Goal: Ask a question

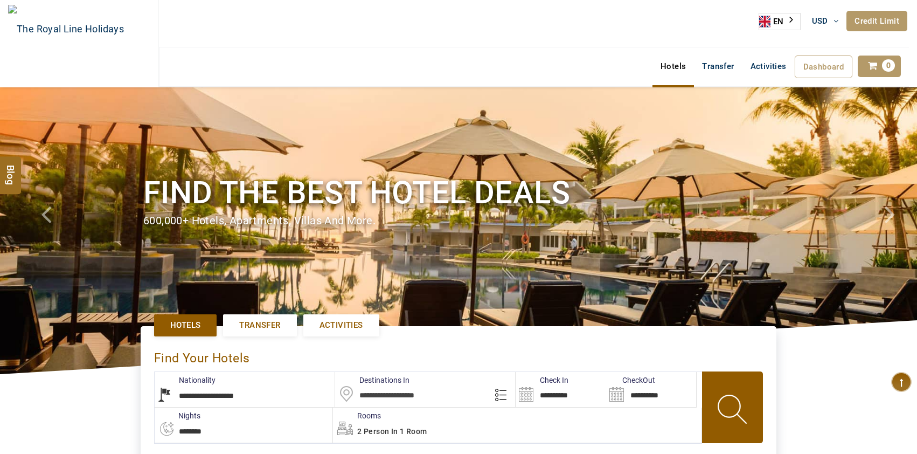
select select "**********"
select select "*"
drag, startPoint x: 0, startPoint y: 0, endPoint x: 902, endPoint y: 386, distance: 981.1
click at [902, 386] on icon at bounding box center [901, 382] width 20 height 20
click at [914, 389] on div "**********" at bounding box center [458, 400] width 917 height 192
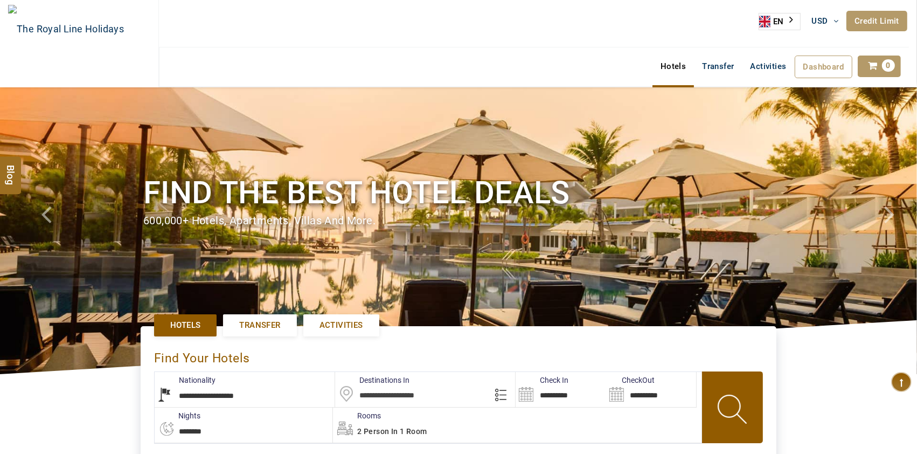
type input "**********"
click at [904, 386] on icon at bounding box center [901, 382] width 20 height 20
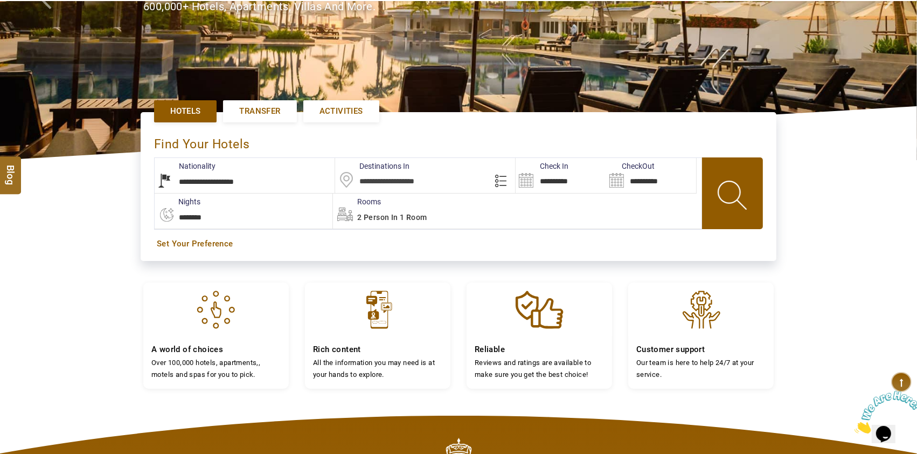
scroll to position [216, 0]
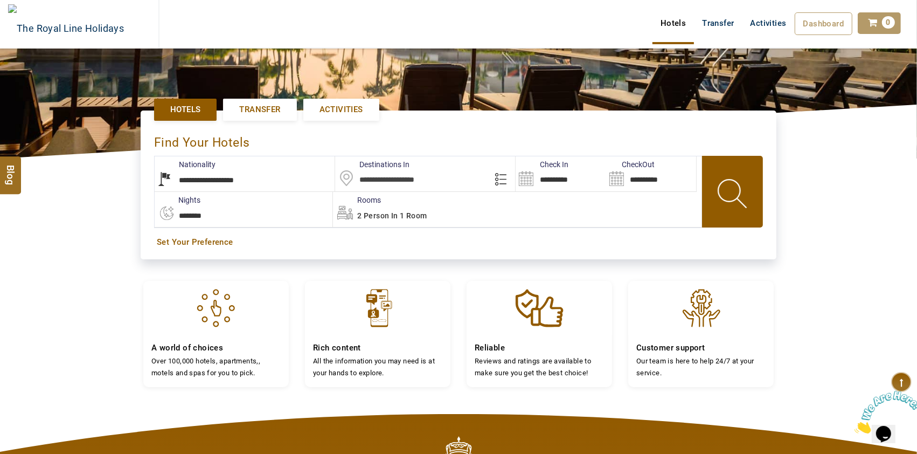
drag, startPoint x: 880, startPoint y: 425, endPoint x: 857, endPoint y: 392, distance: 40.2
click at [880, 425] on img at bounding box center [887, 411] width 67 height 43
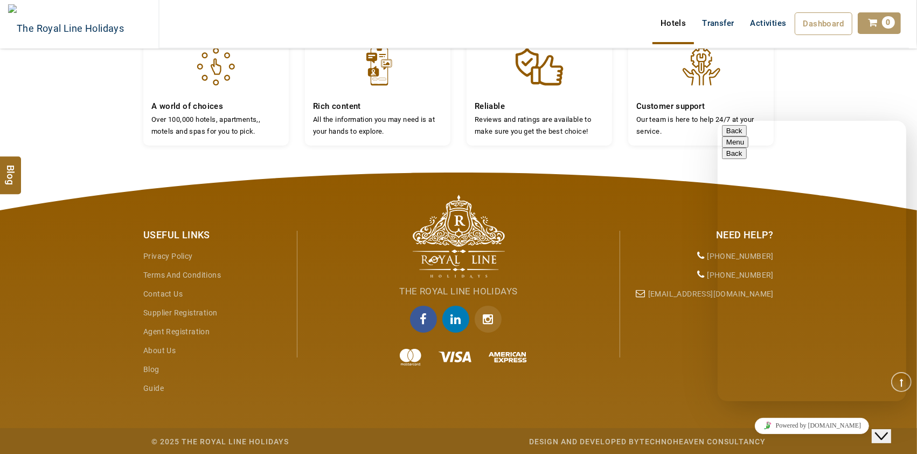
type textarea "*"
type textarea "**********"
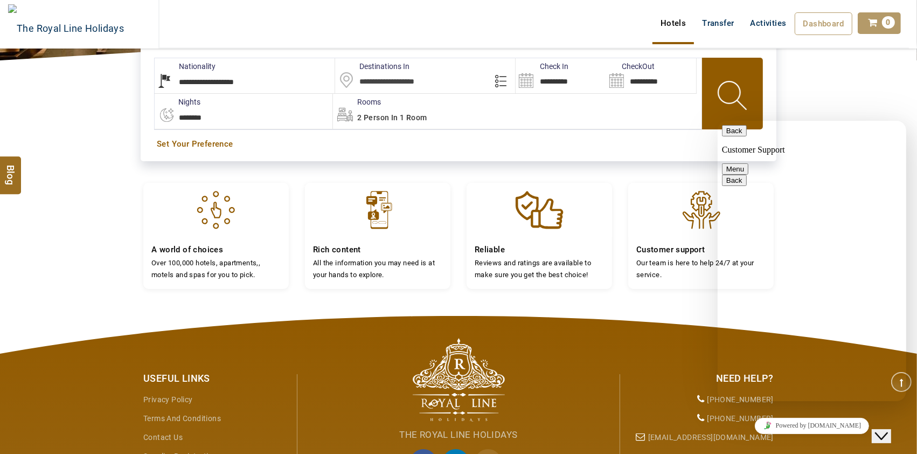
scroll to position [241, 0]
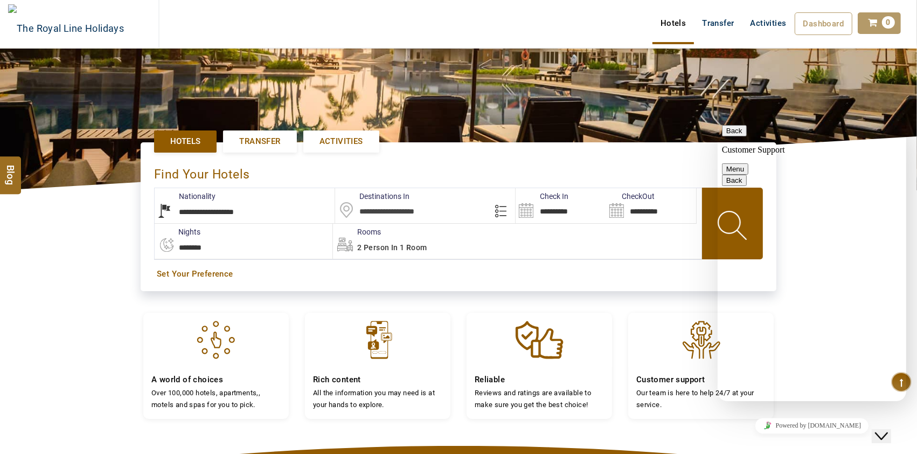
scroll to position [170, 0]
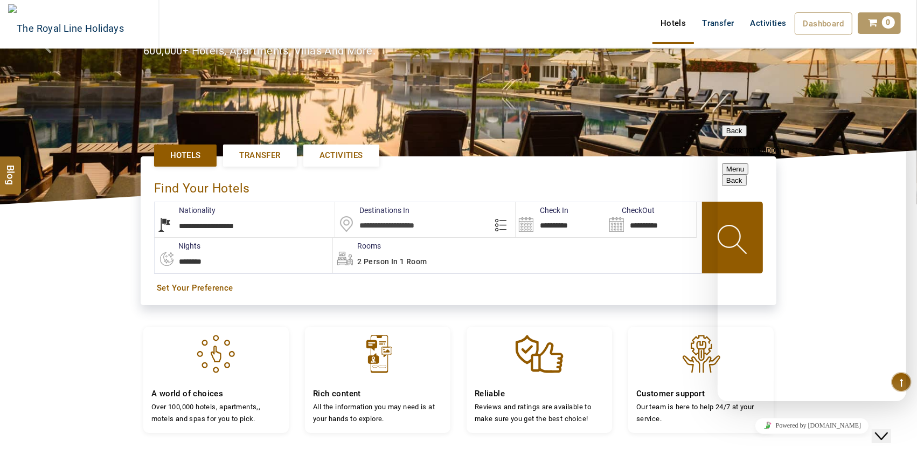
click at [735, 133] on button "Back" at bounding box center [734, 129] width 25 height 11
click at [774, 453] on p "Recent Conversations" at bounding box center [812, 458] width 180 height 10
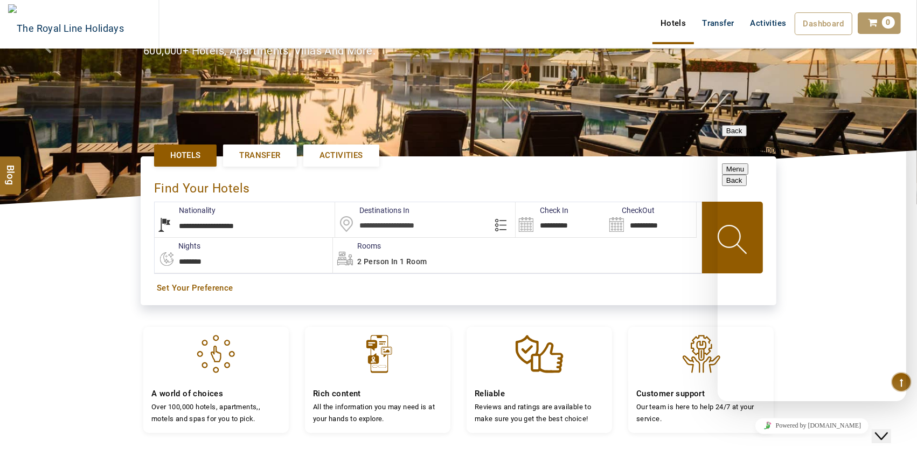
click at [748, 163] on button "Menu" at bounding box center [735, 168] width 26 height 11
click at [737, 133] on button "Back" at bounding box center [734, 129] width 25 height 11
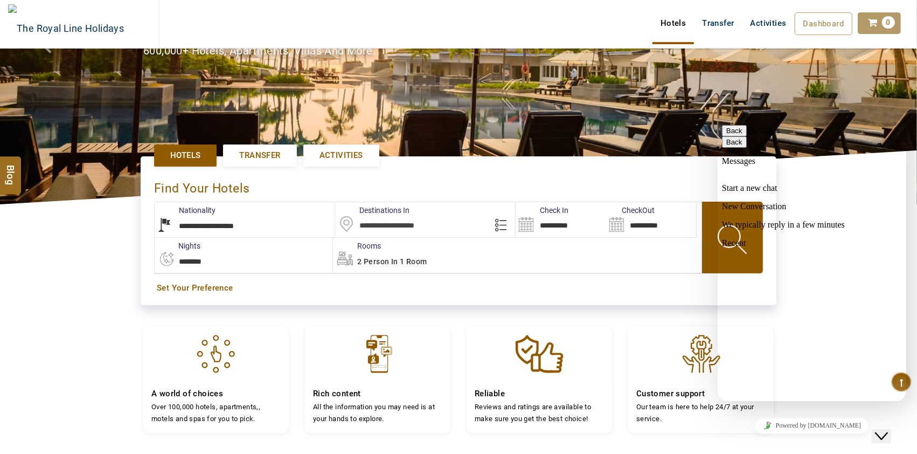
scroll to position [455, 0]
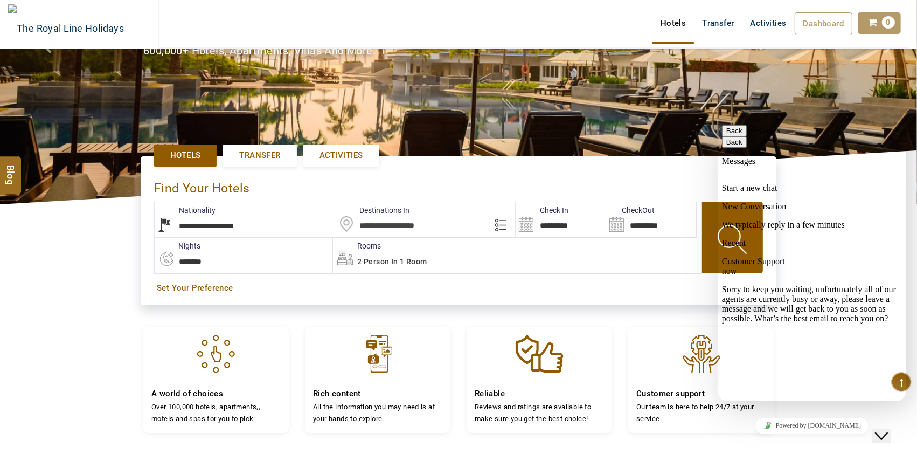
click at [739, 136] on button "Back" at bounding box center [734, 129] width 25 height 11
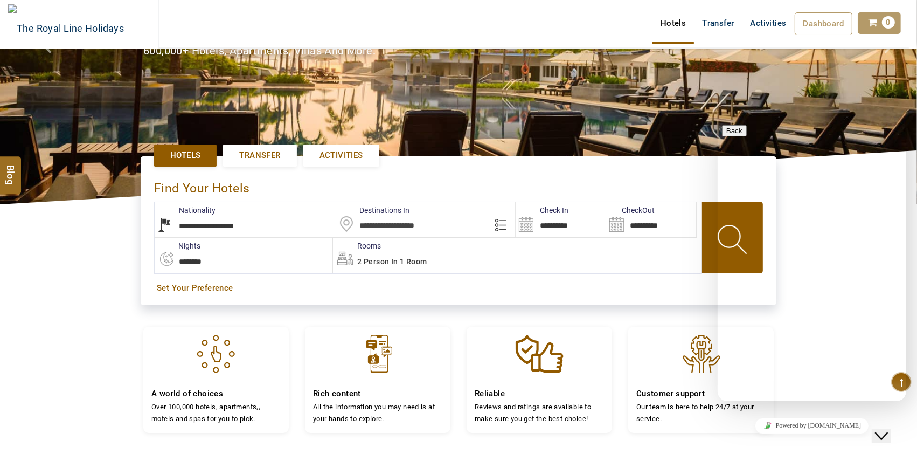
click at [888, 432] on icon "Close Chat This icon closes the chat window." at bounding box center [881, 435] width 13 height 13
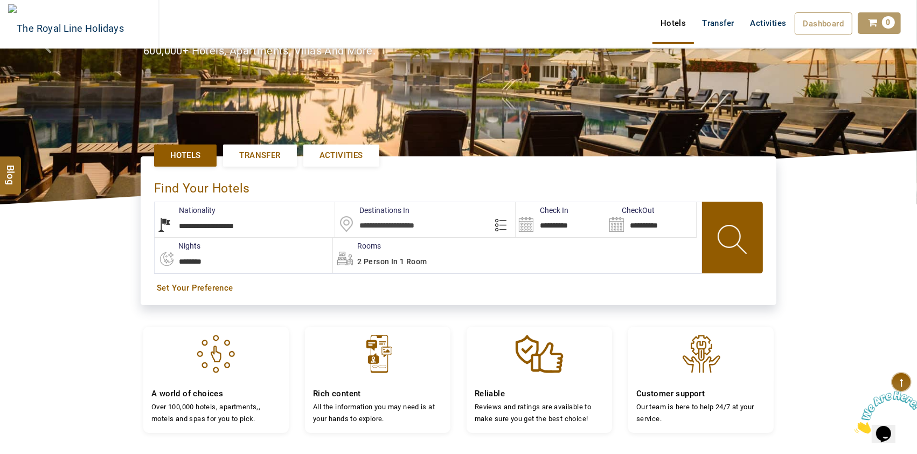
click at [854, 425] on icon "Close" at bounding box center [854, 429] width 0 height 9
